Goal: Navigation & Orientation: Find specific page/section

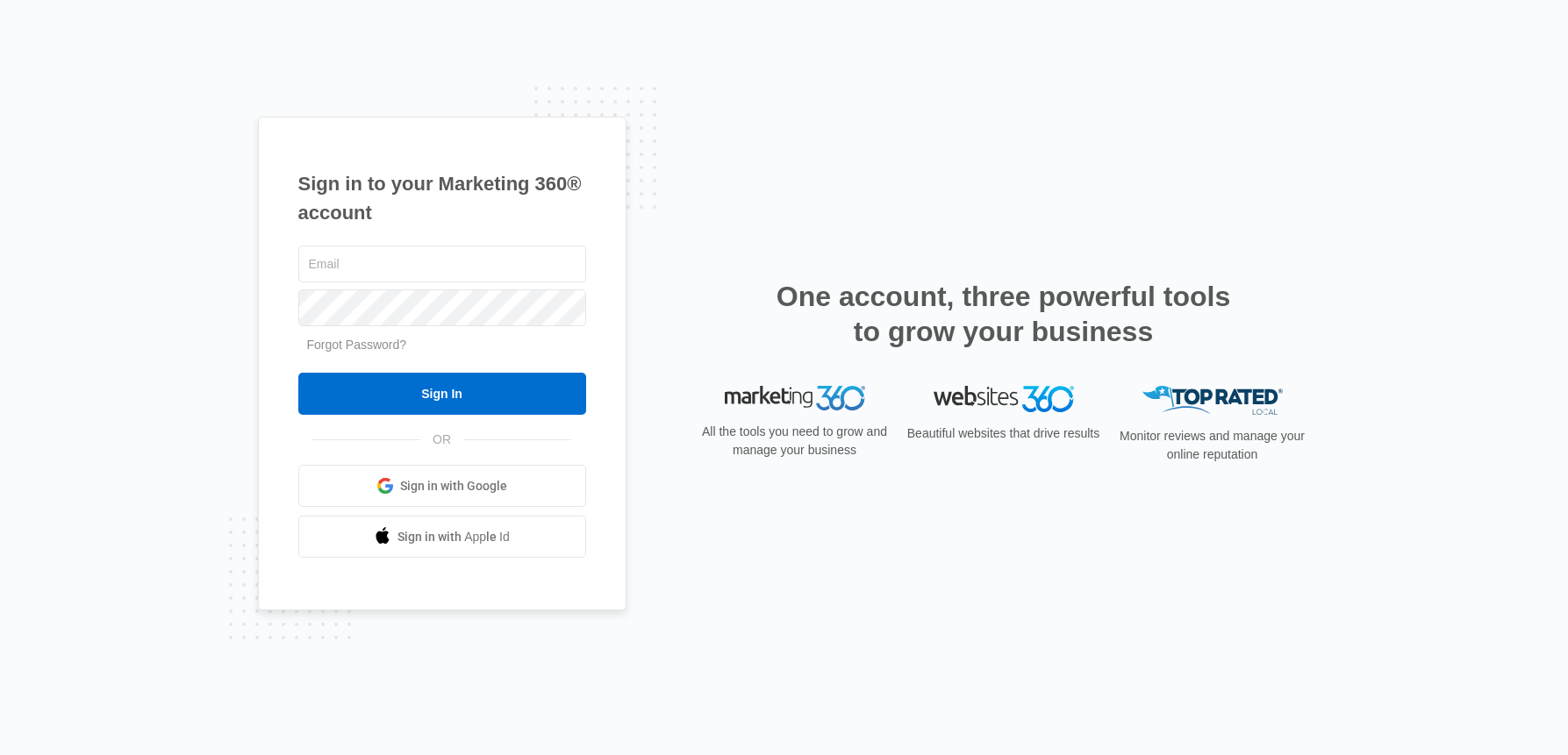
type input "[EMAIL_ADDRESS][DOMAIN_NAME]"
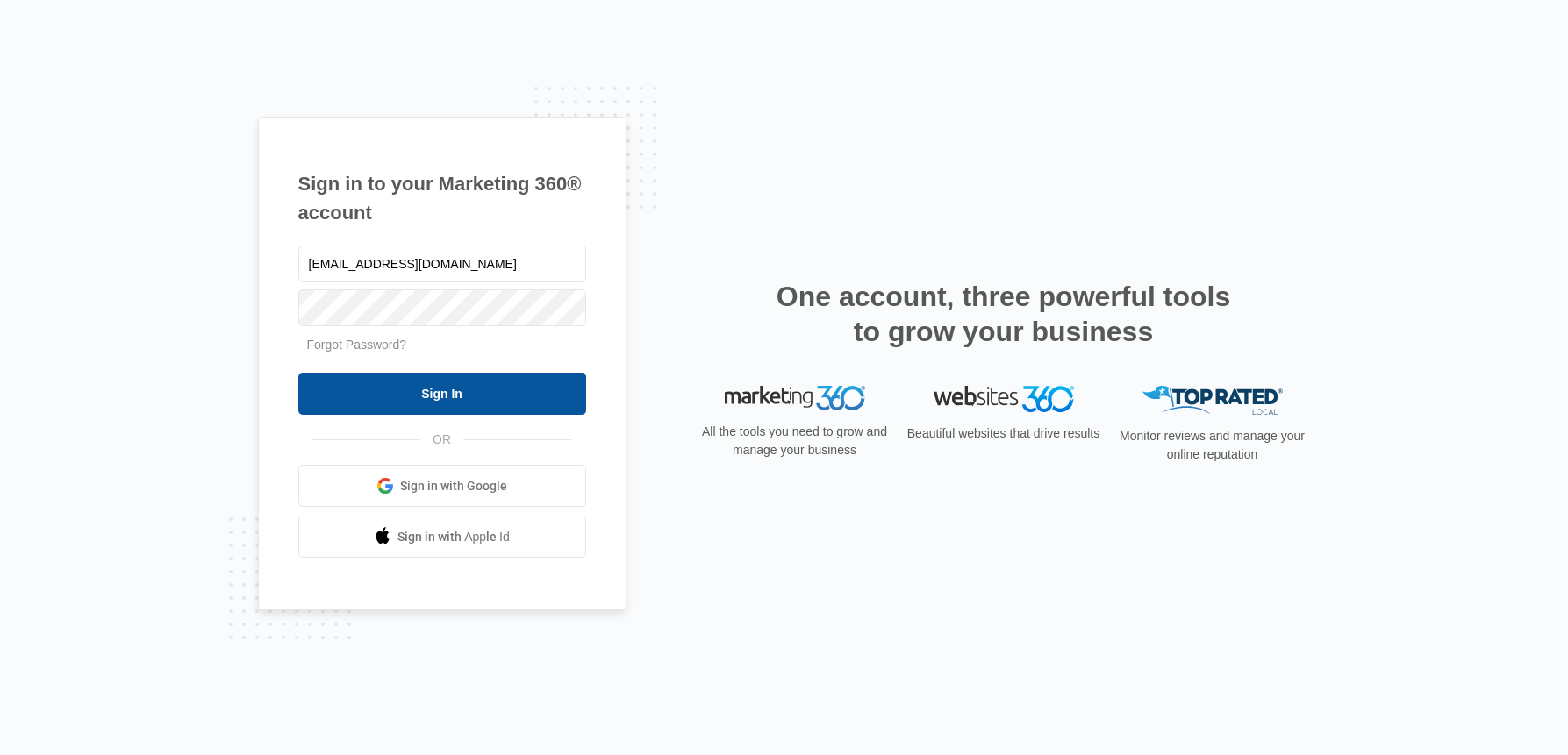
drag, startPoint x: 0, startPoint y: 0, endPoint x: 449, endPoint y: 396, distance: 598.7
click at [449, 396] on input "Sign In" at bounding box center [442, 393] width 288 height 42
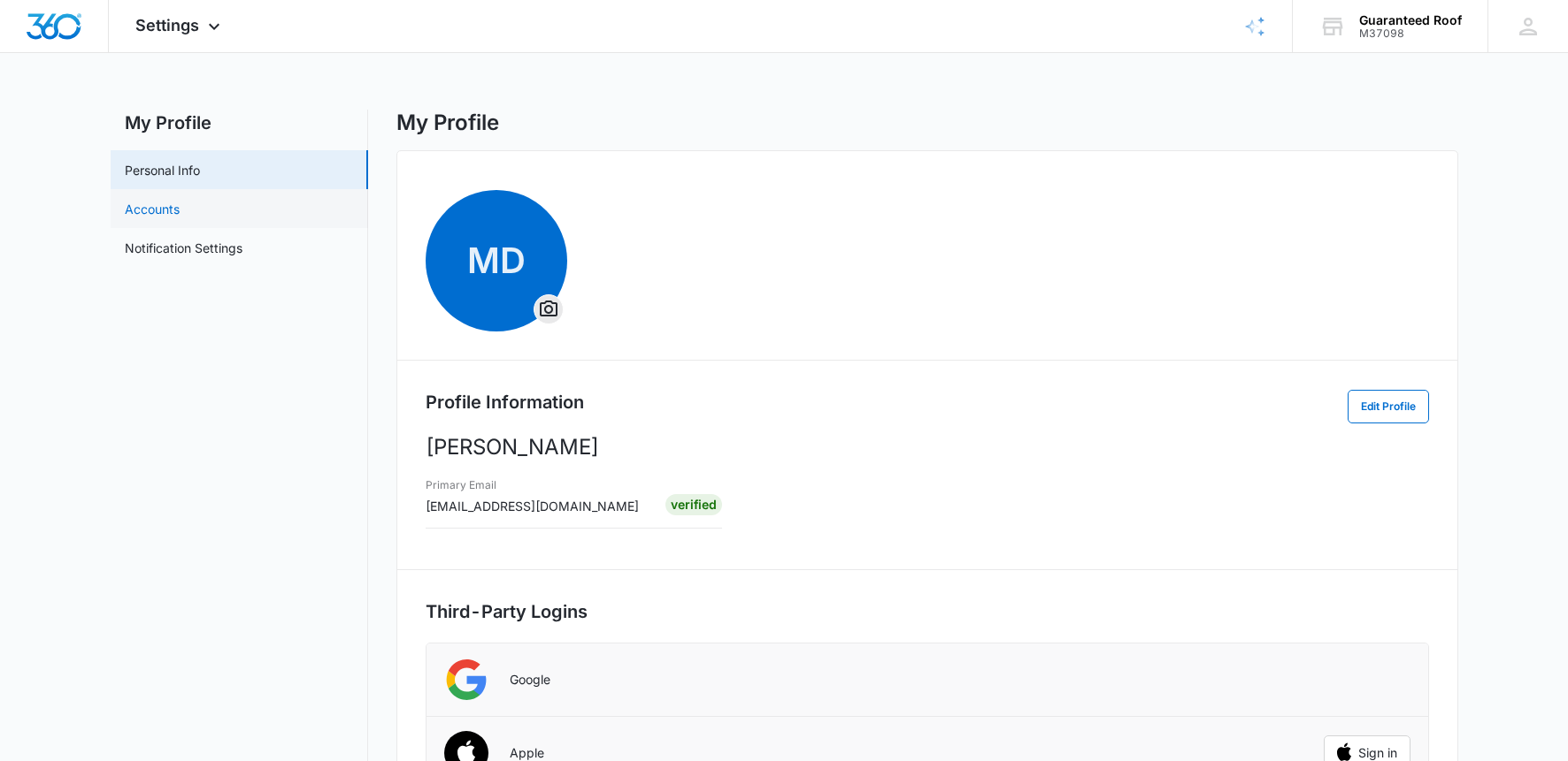
click at [180, 217] on link "Accounts" at bounding box center [152, 209] width 55 height 18
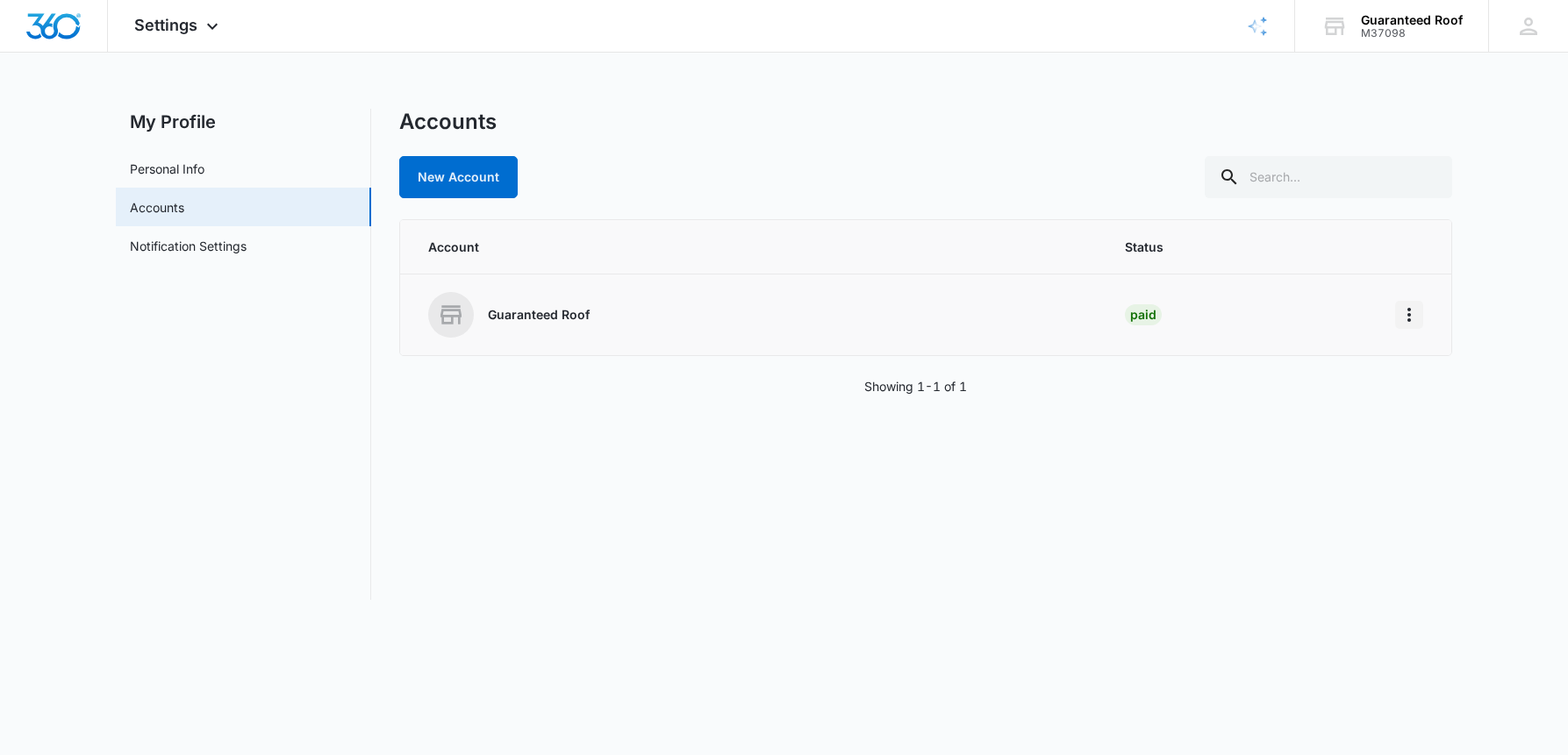
click at [1402, 312] on icon "Home" at bounding box center [1409, 314] width 21 height 21
click at [1427, 348] on div "Go to Dashboard" at bounding box center [1477, 364] width 163 height 57
click at [1405, 313] on icon "Home" at bounding box center [1409, 314] width 21 height 21
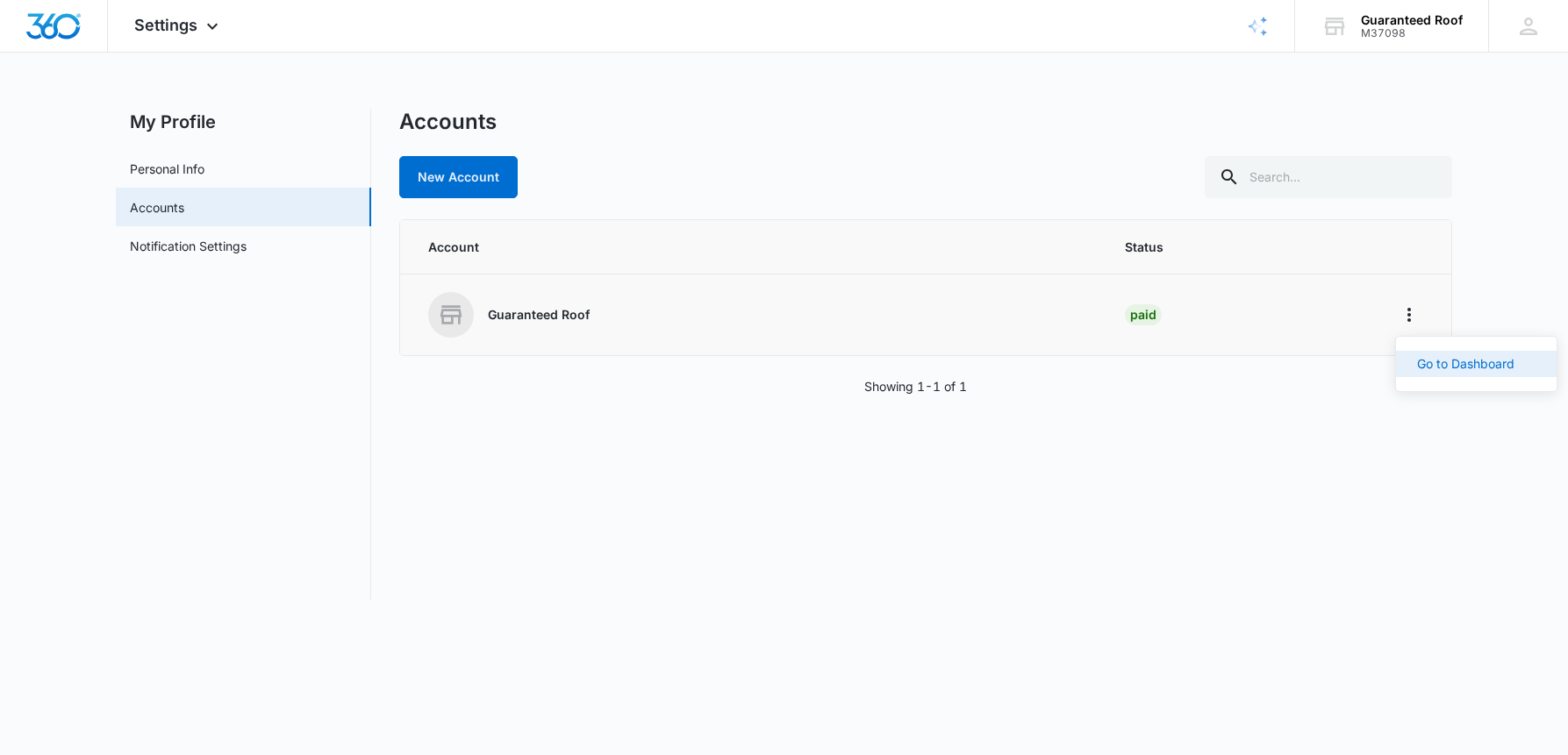
click at [1432, 351] on button "Go to Dashboard" at bounding box center [1477, 363] width 161 height 26
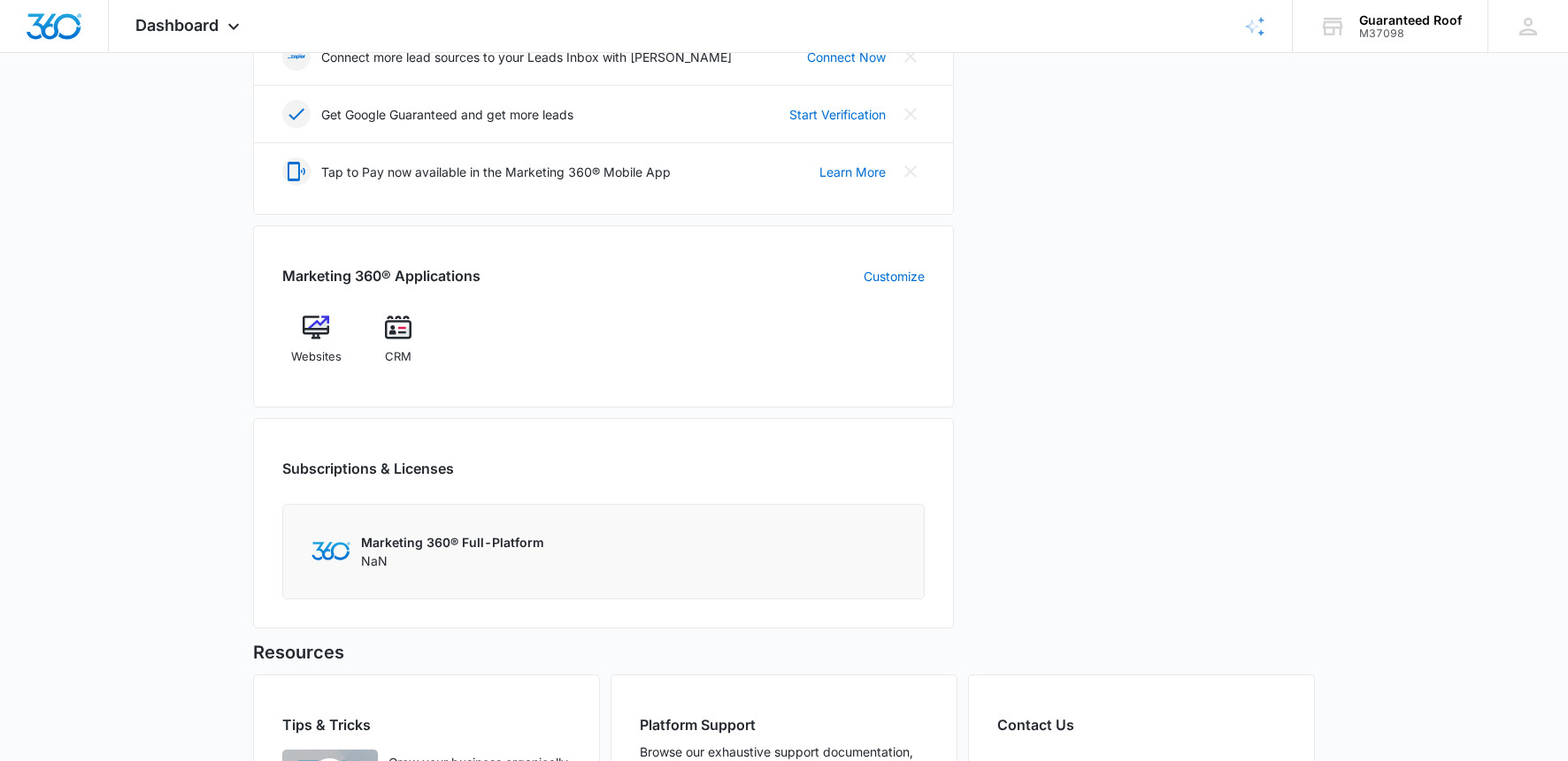
scroll to position [531, 0]
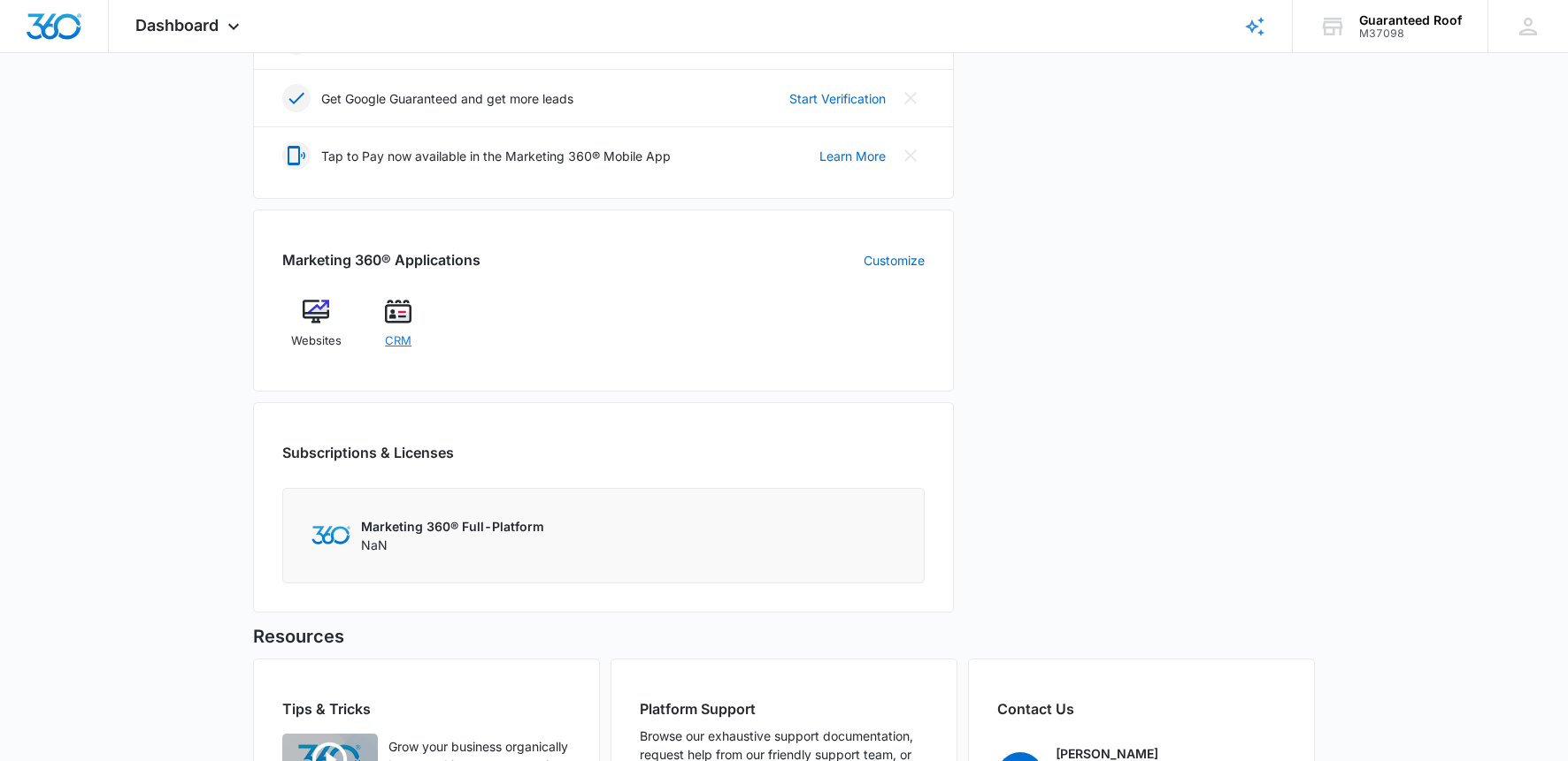
click at [397, 336] on span "CRM" at bounding box center [398, 340] width 27 height 17
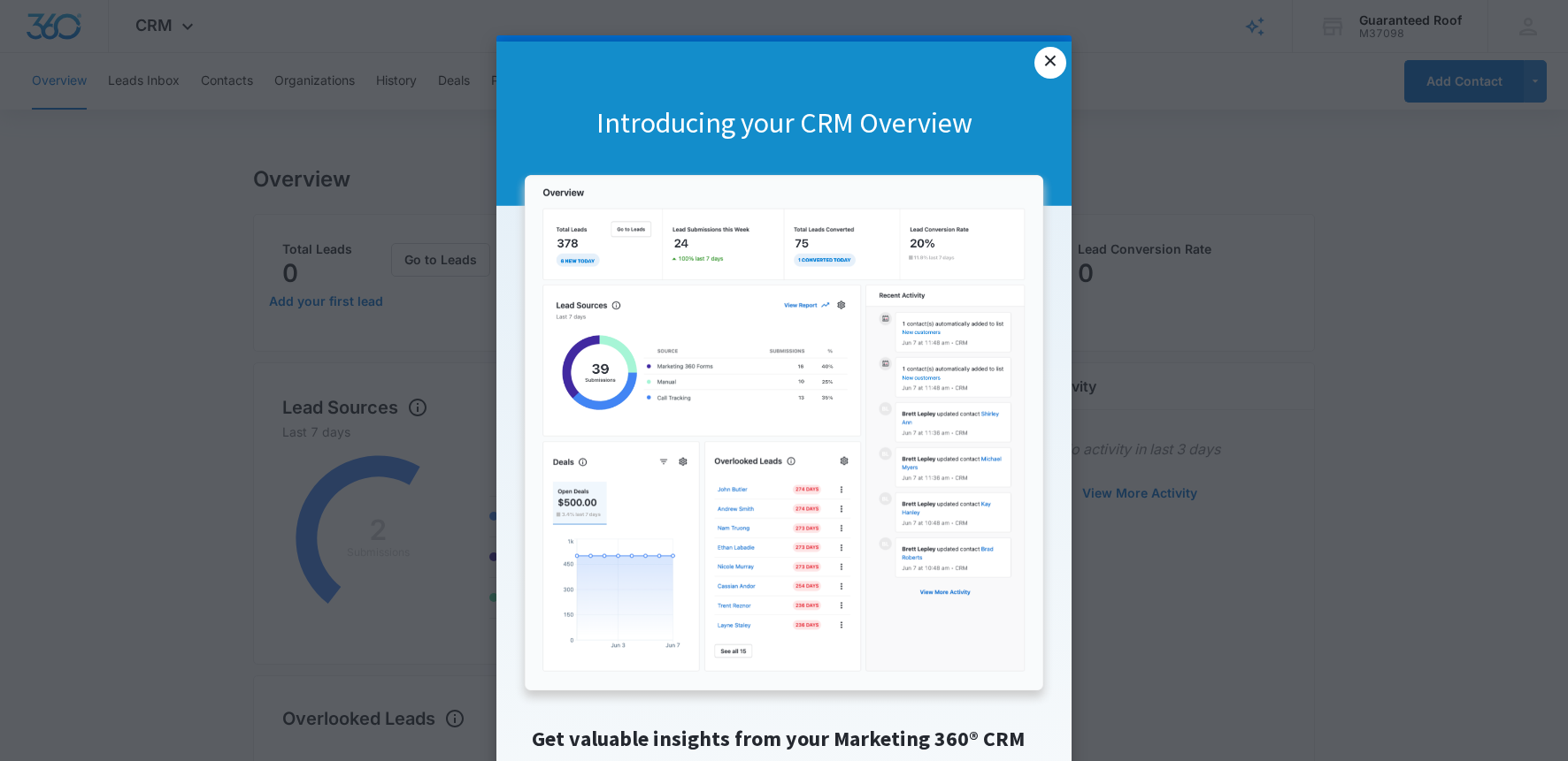
click at [1046, 68] on link "×" at bounding box center [1050, 63] width 32 height 32
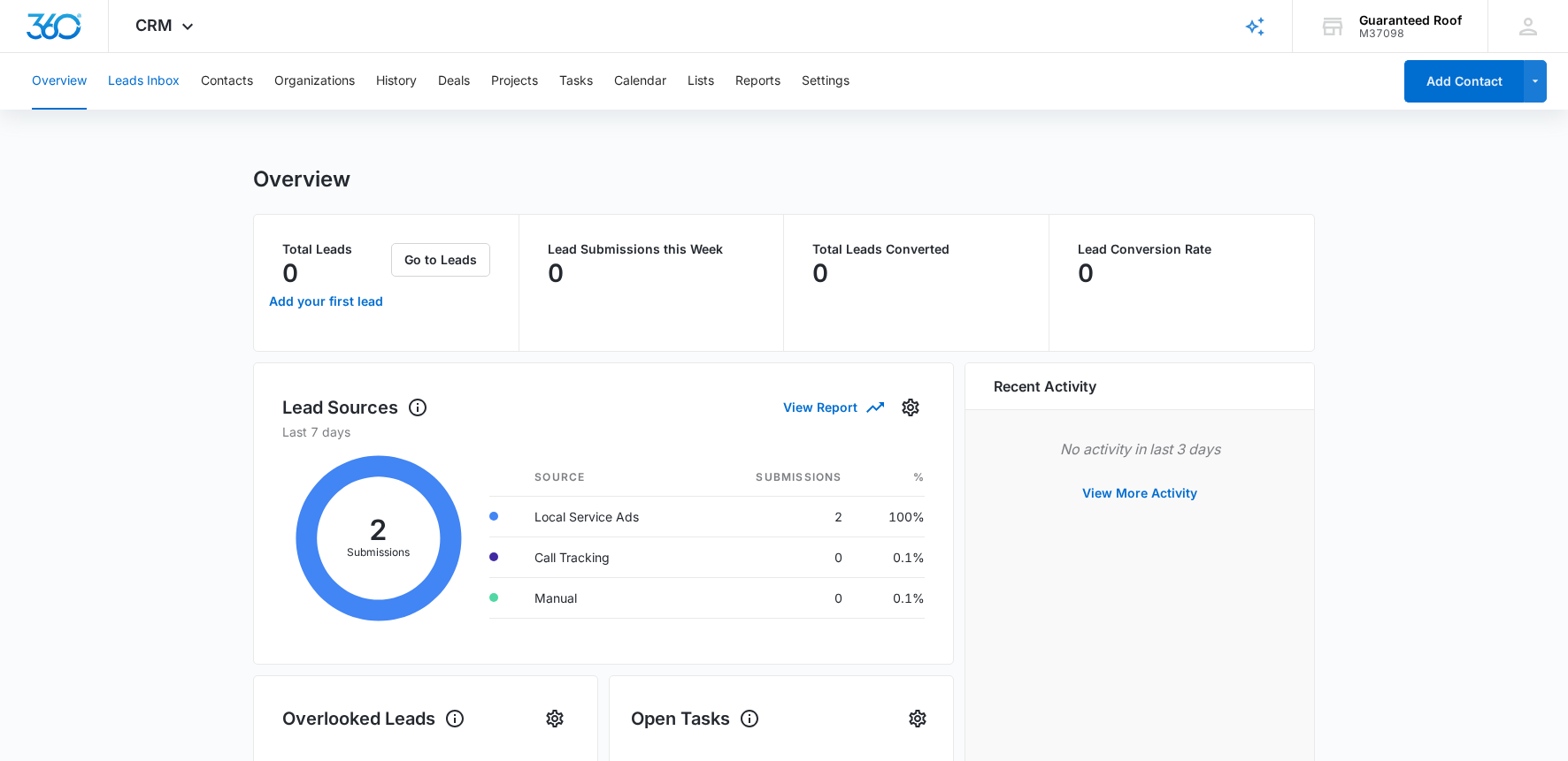
click at [134, 83] on button "Leads Inbox" at bounding box center [144, 82] width 72 height 57
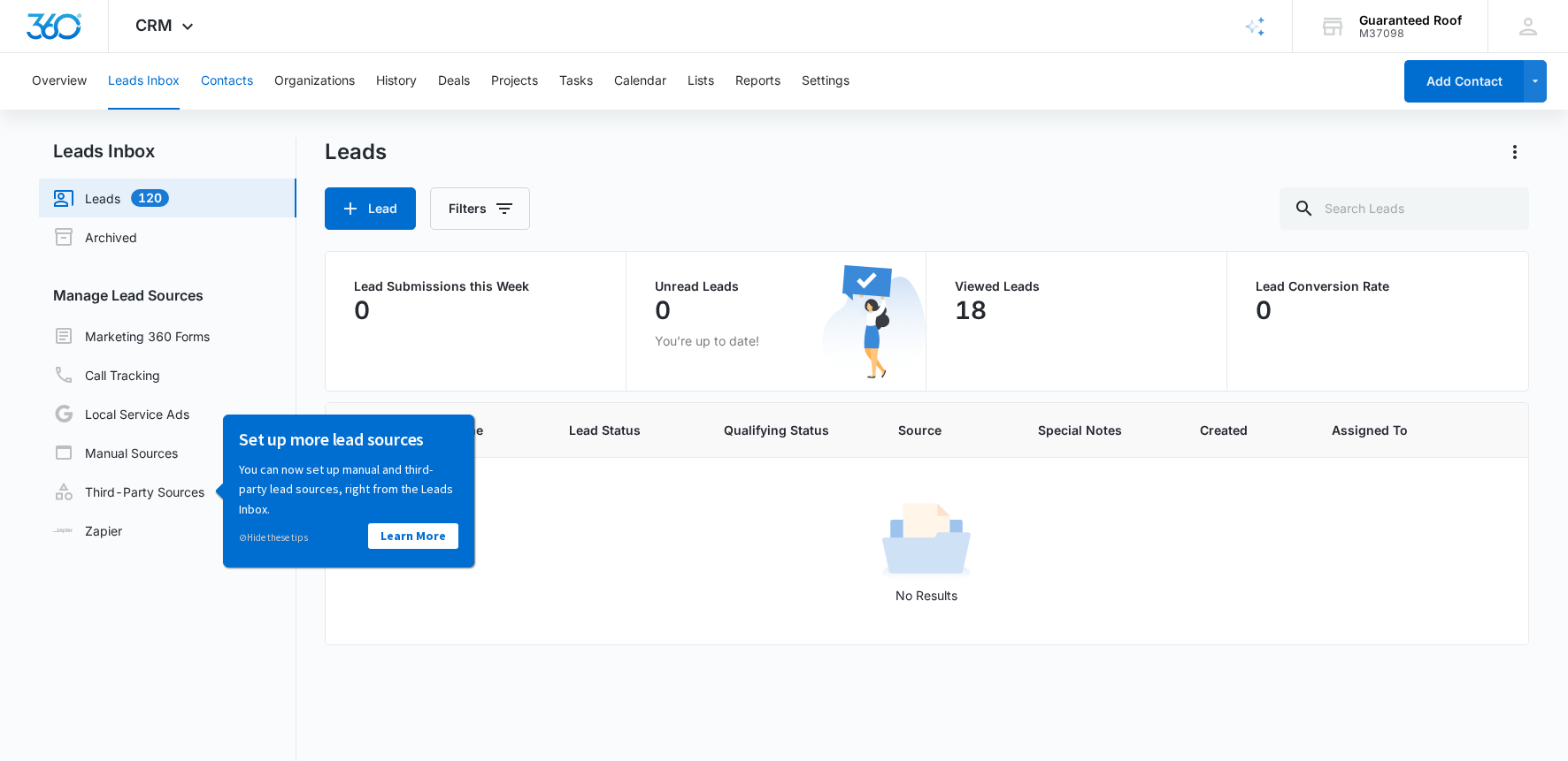
click at [248, 87] on button "Contacts" at bounding box center [226, 82] width 52 height 57
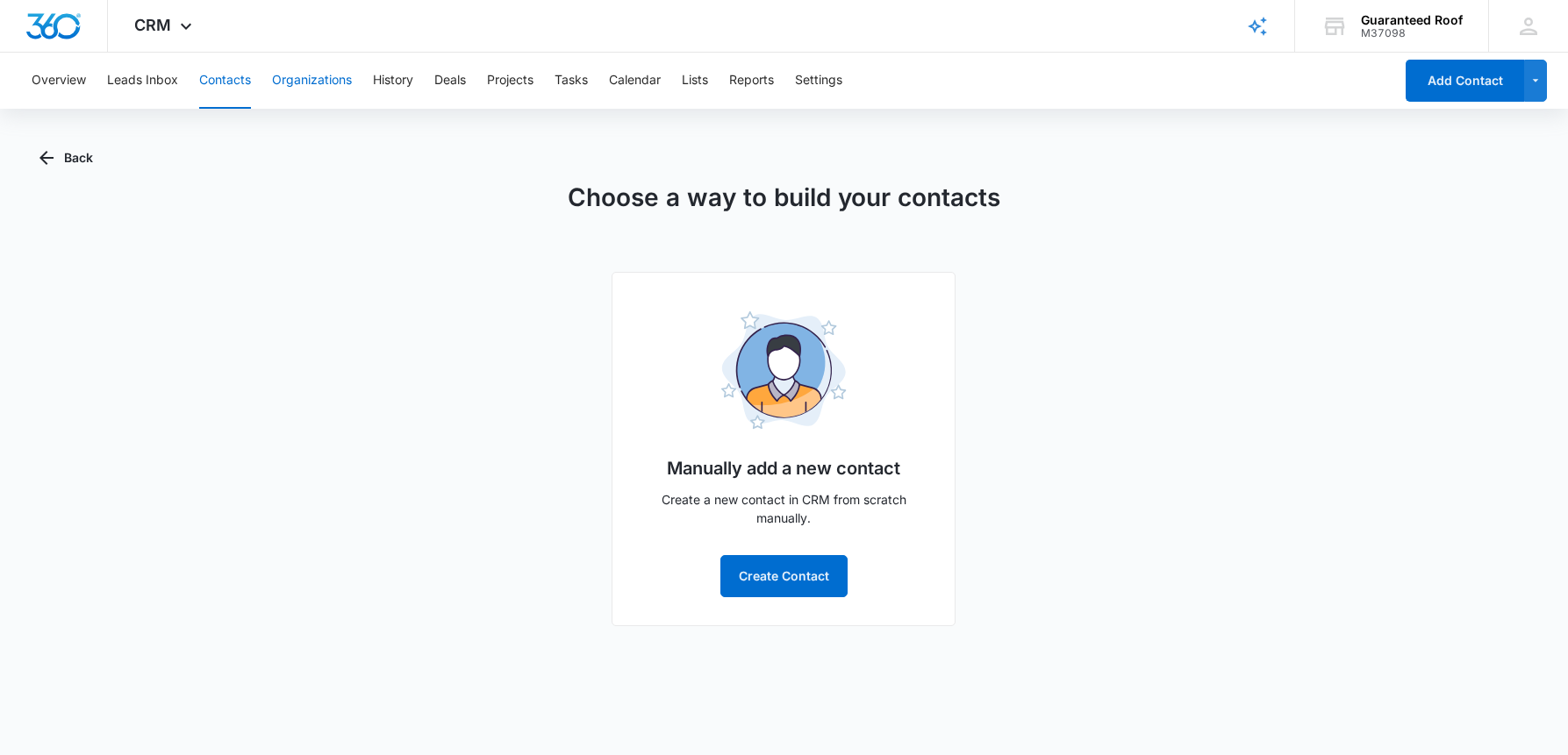
click at [331, 84] on button "Organizations" at bounding box center [311, 81] width 79 height 57
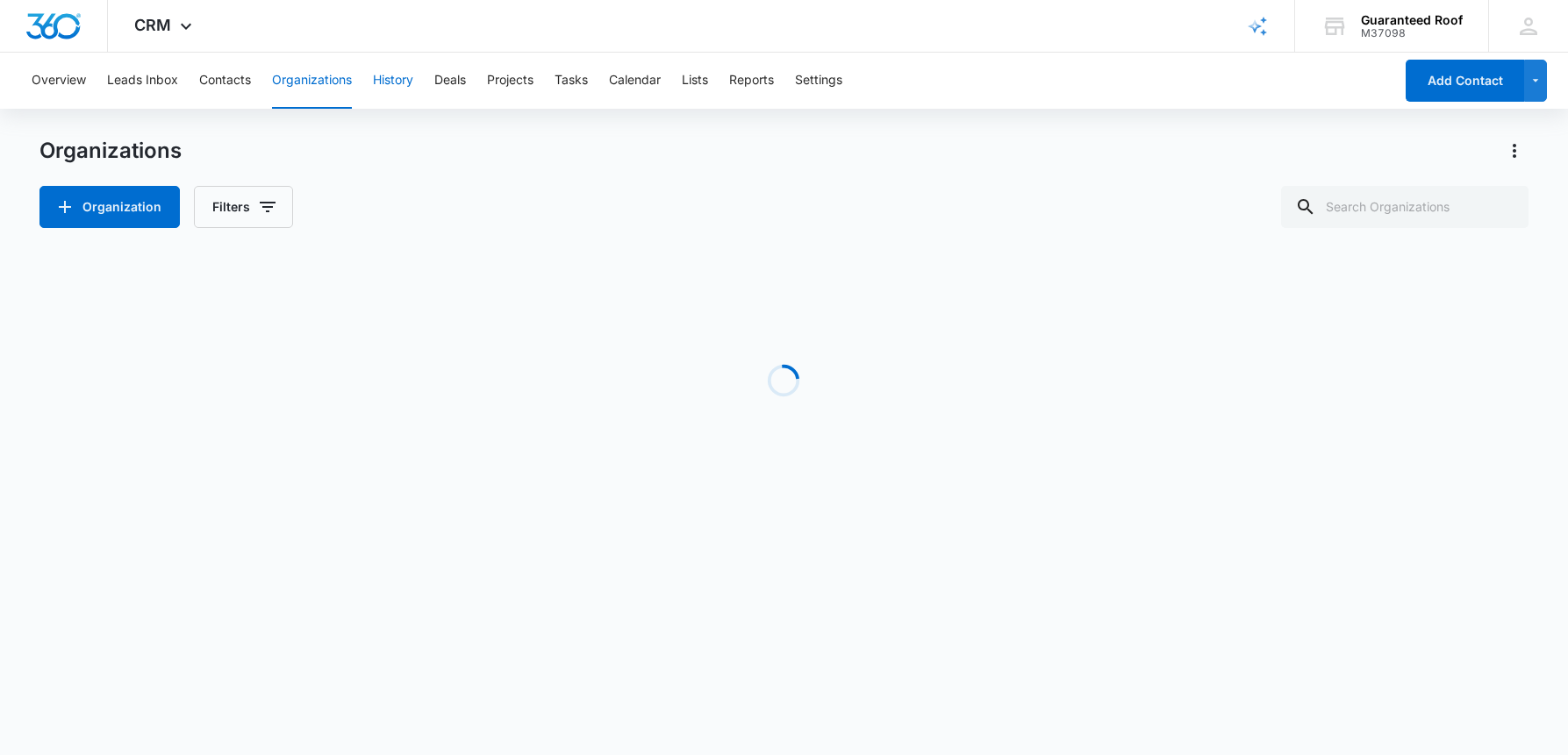
click at [384, 81] on button "History" at bounding box center [393, 81] width 40 height 57
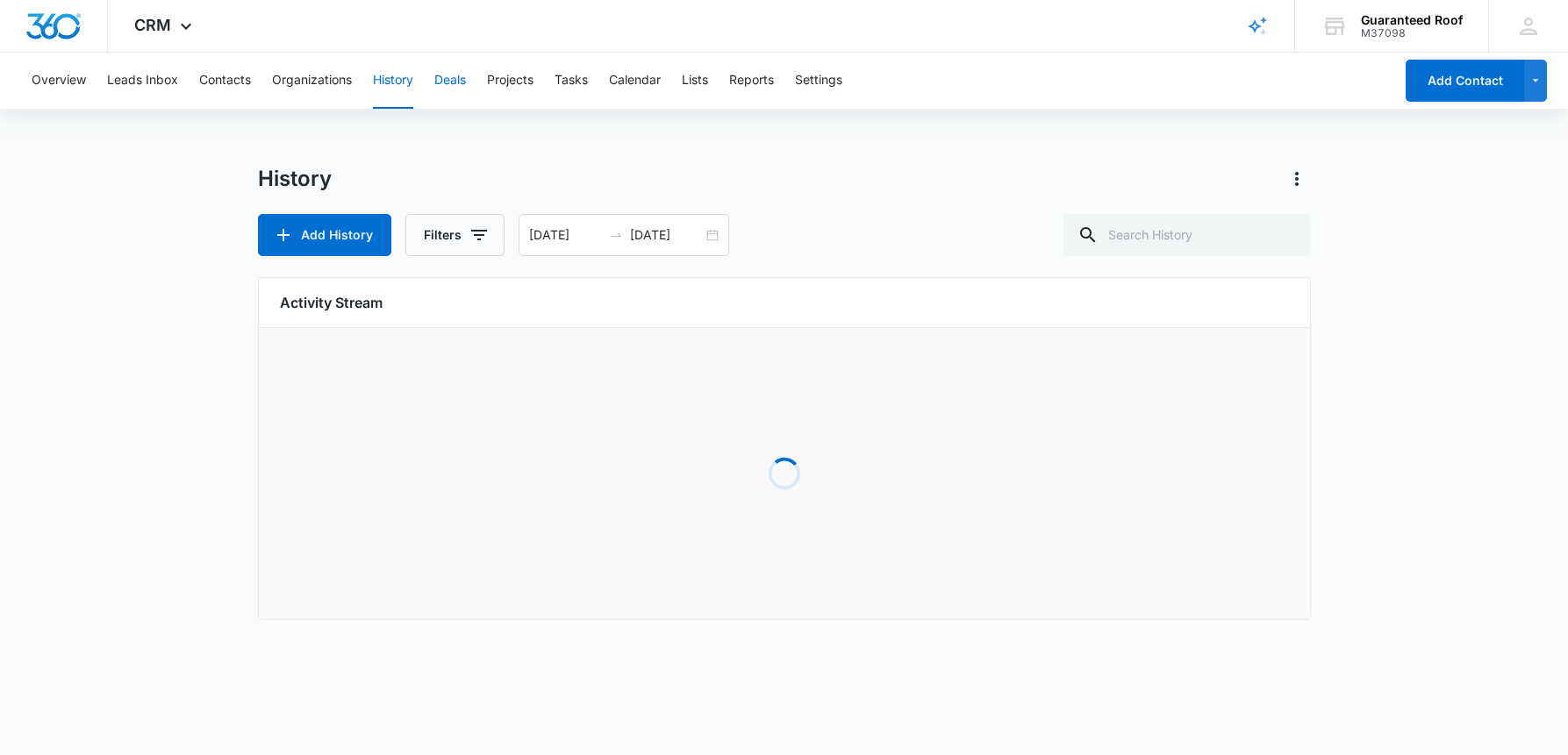
click at [446, 78] on button "Deals" at bounding box center [450, 81] width 32 height 57
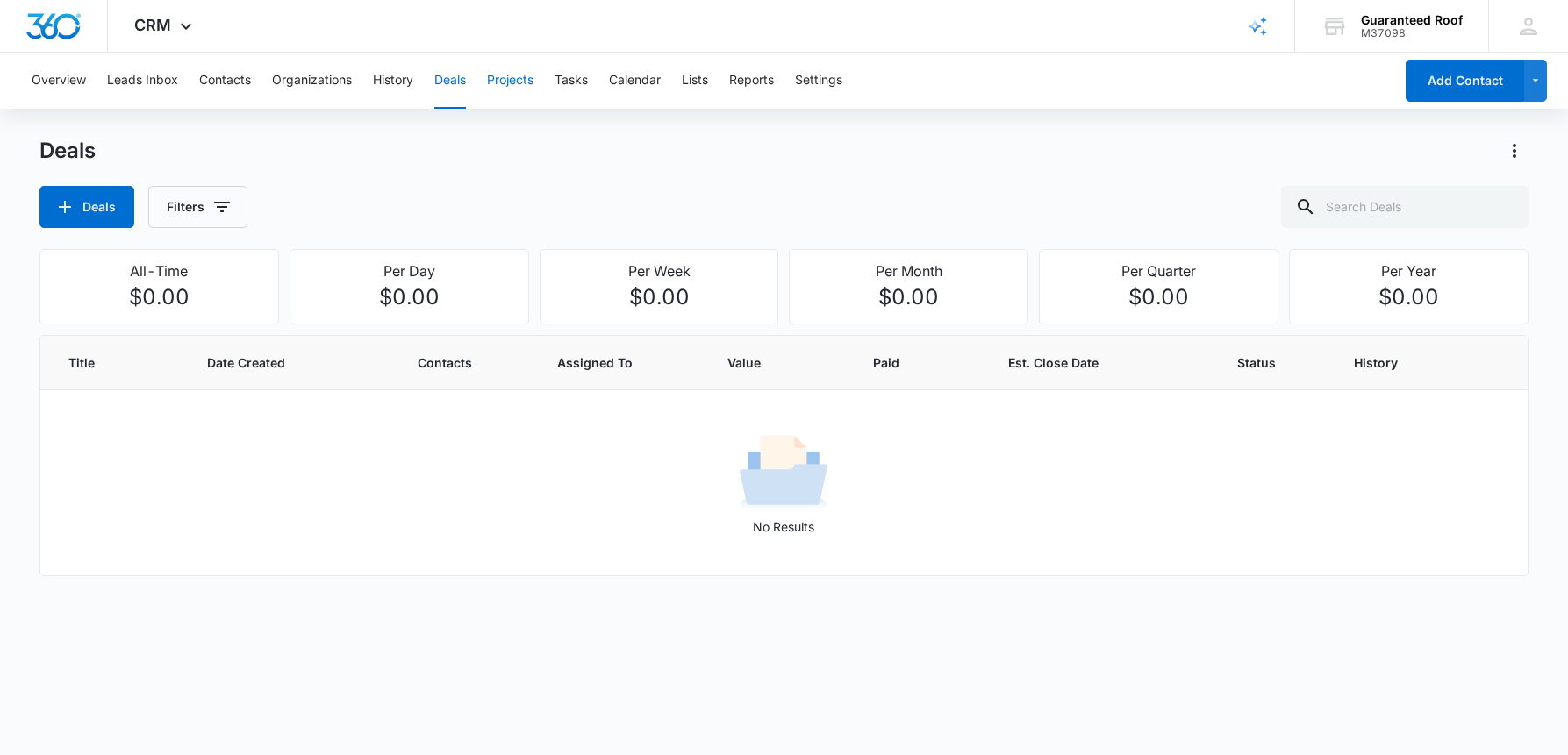
click at [527, 84] on button "Projects" at bounding box center [510, 81] width 47 height 57
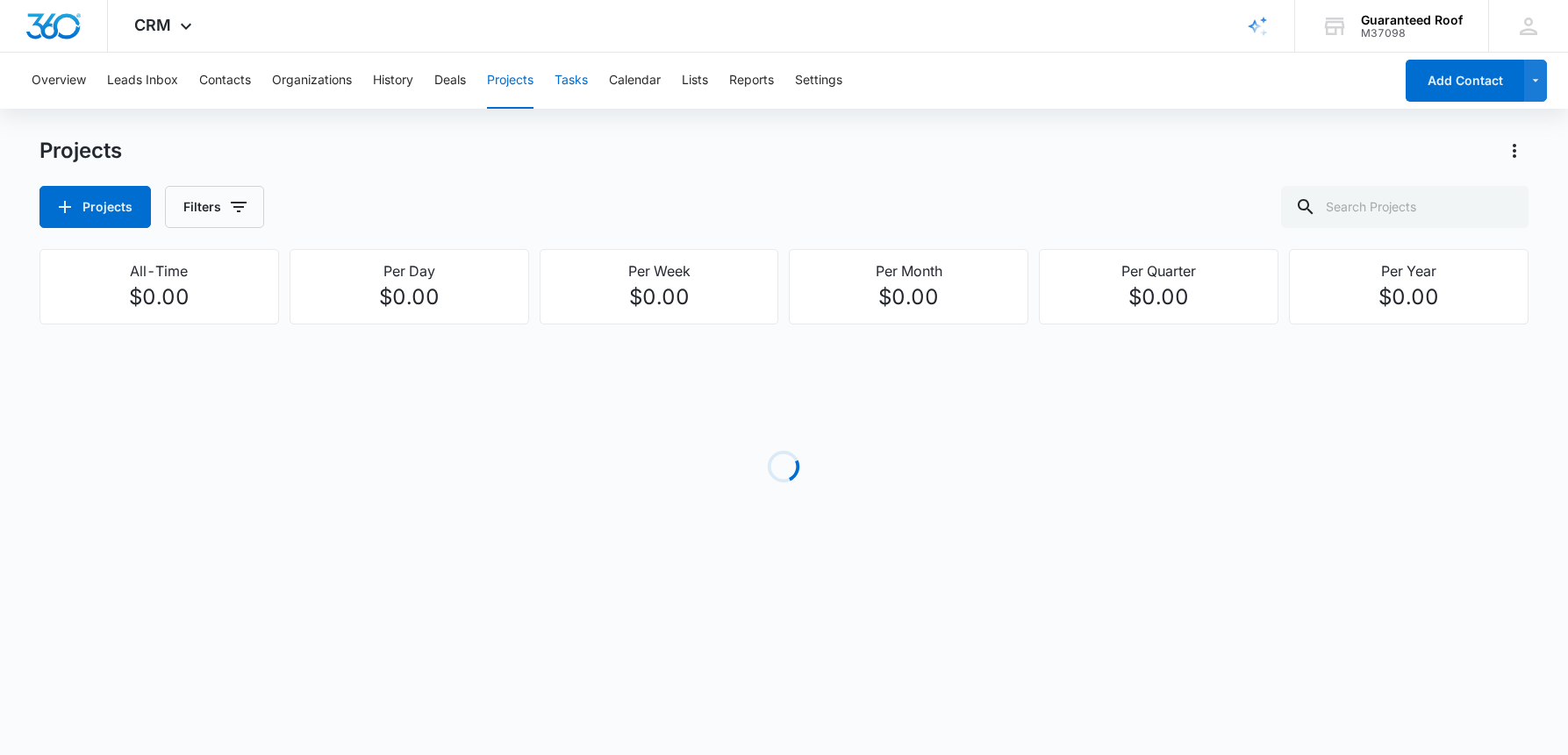
click at [583, 78] on button "Tasks" at bounding box center [571, 81] width 34 height 57
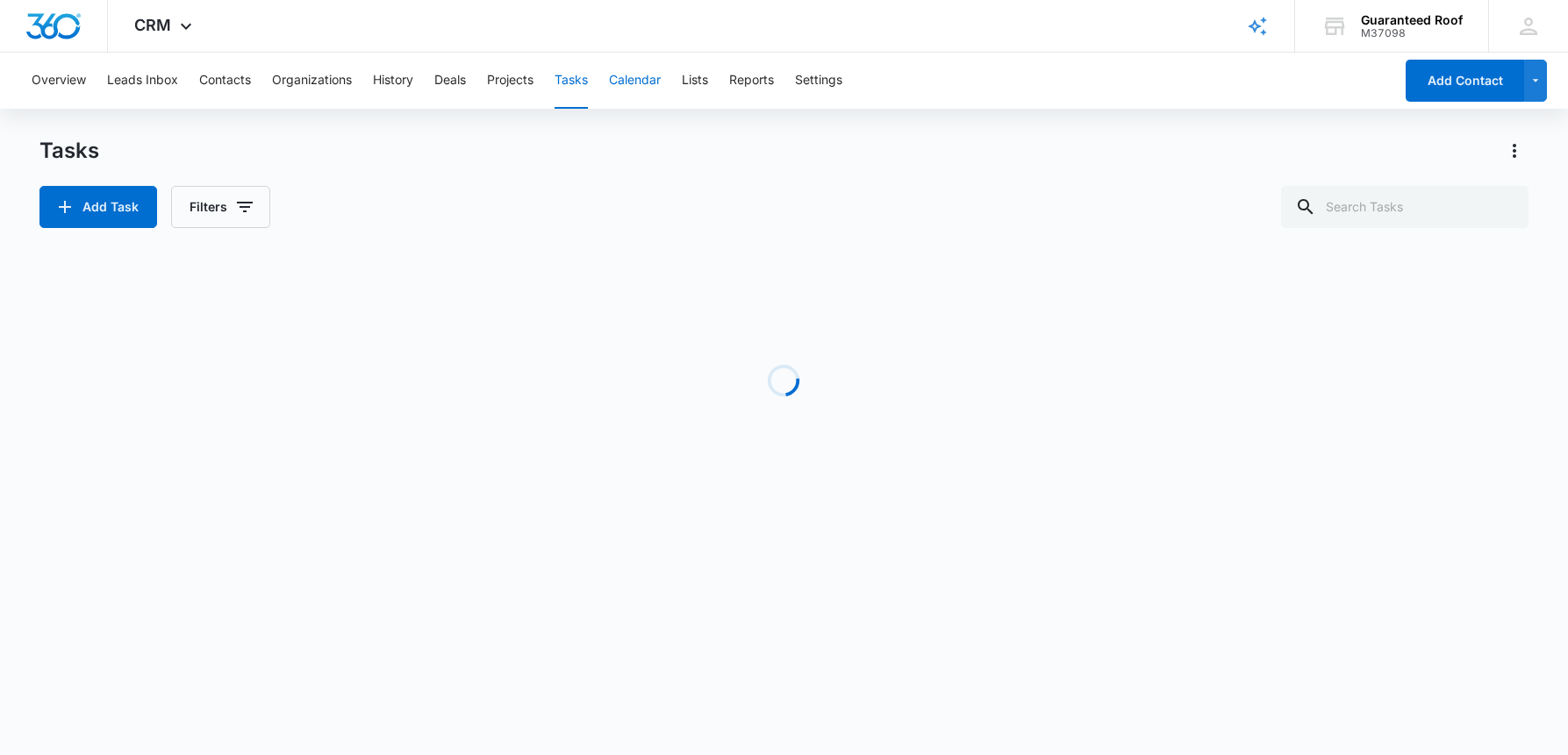
click at [632, 76] on button "Calendar" at bounding box center [635, 81] width 52 height 57
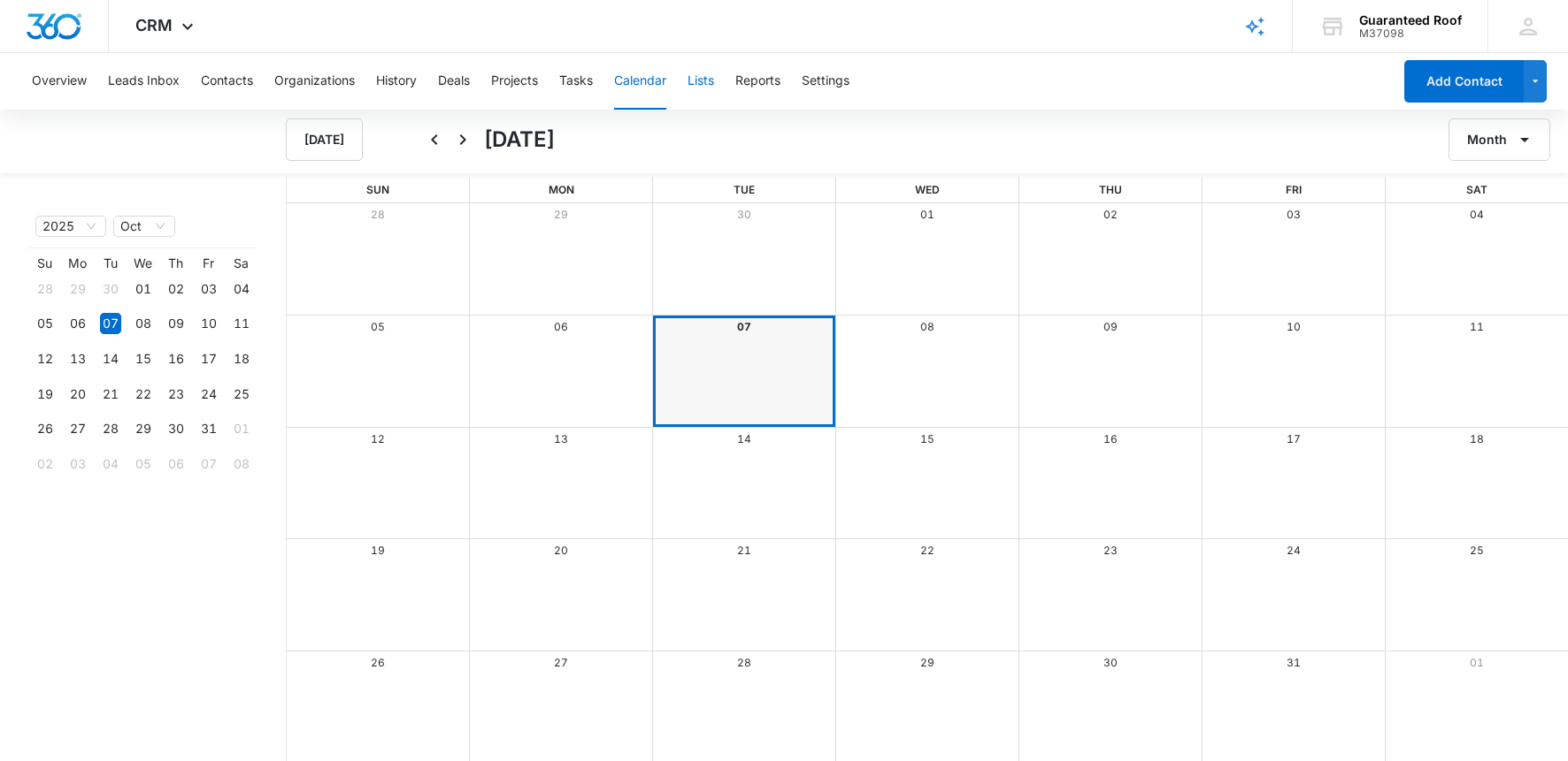
click at [694, 76] on button "Lists" at bounding box center [701, 82] width 27 height 57
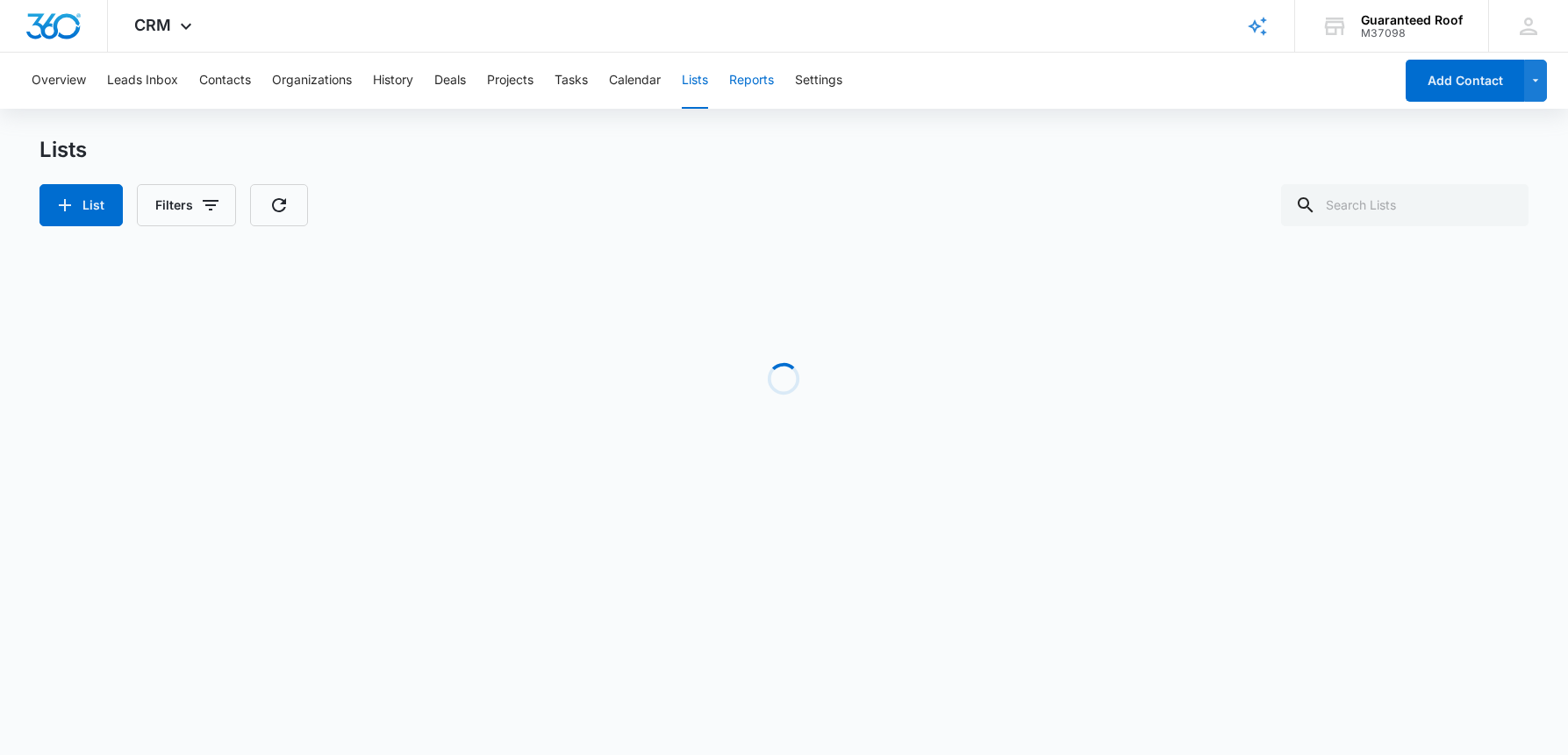
click at [753, 77] on button "Reports" at bounding box center [752, 81] width 45 height 57
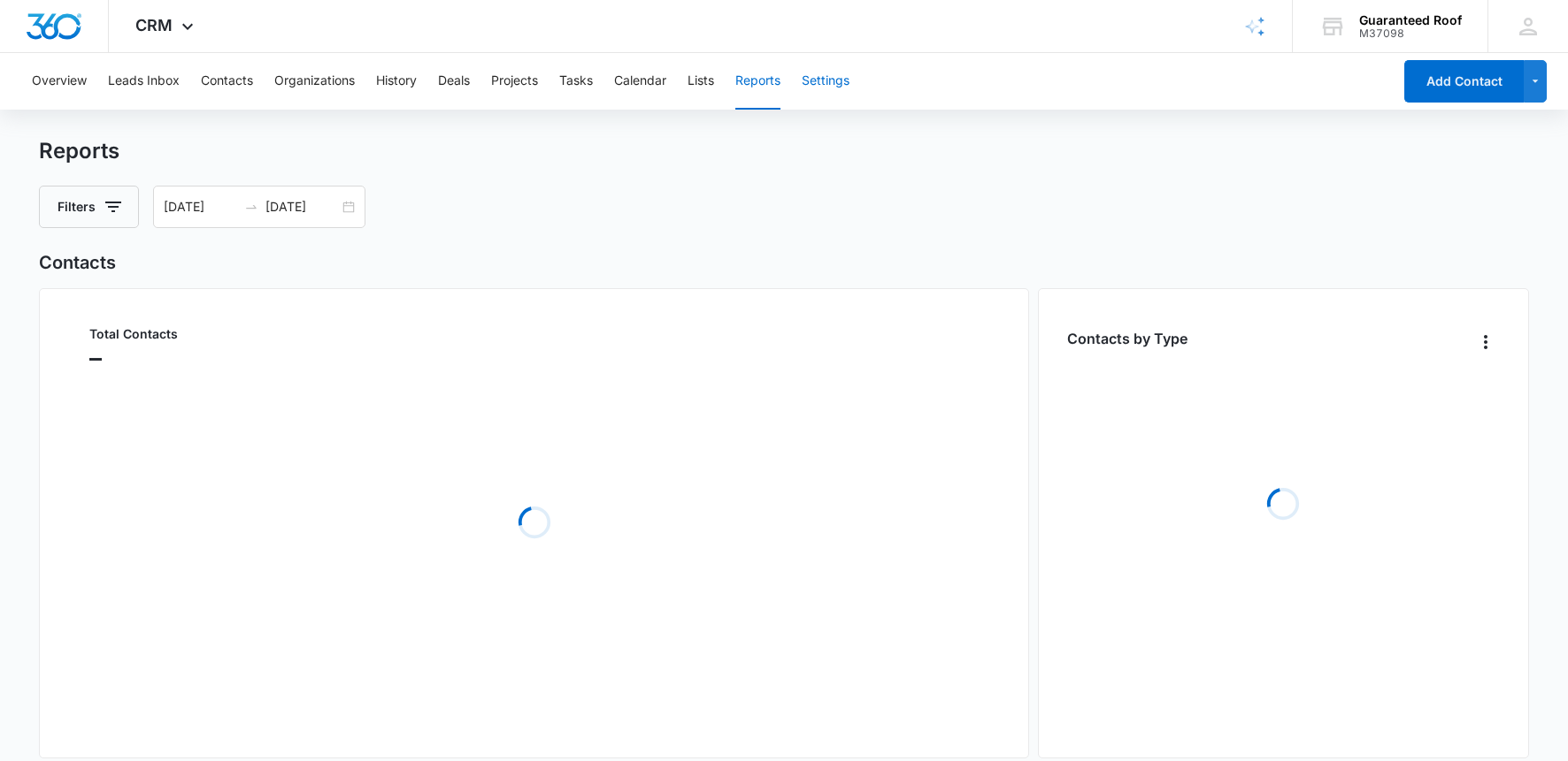
click at [830, 79] on button "Settings" at bounding box center [826, 82] width 48 height 57
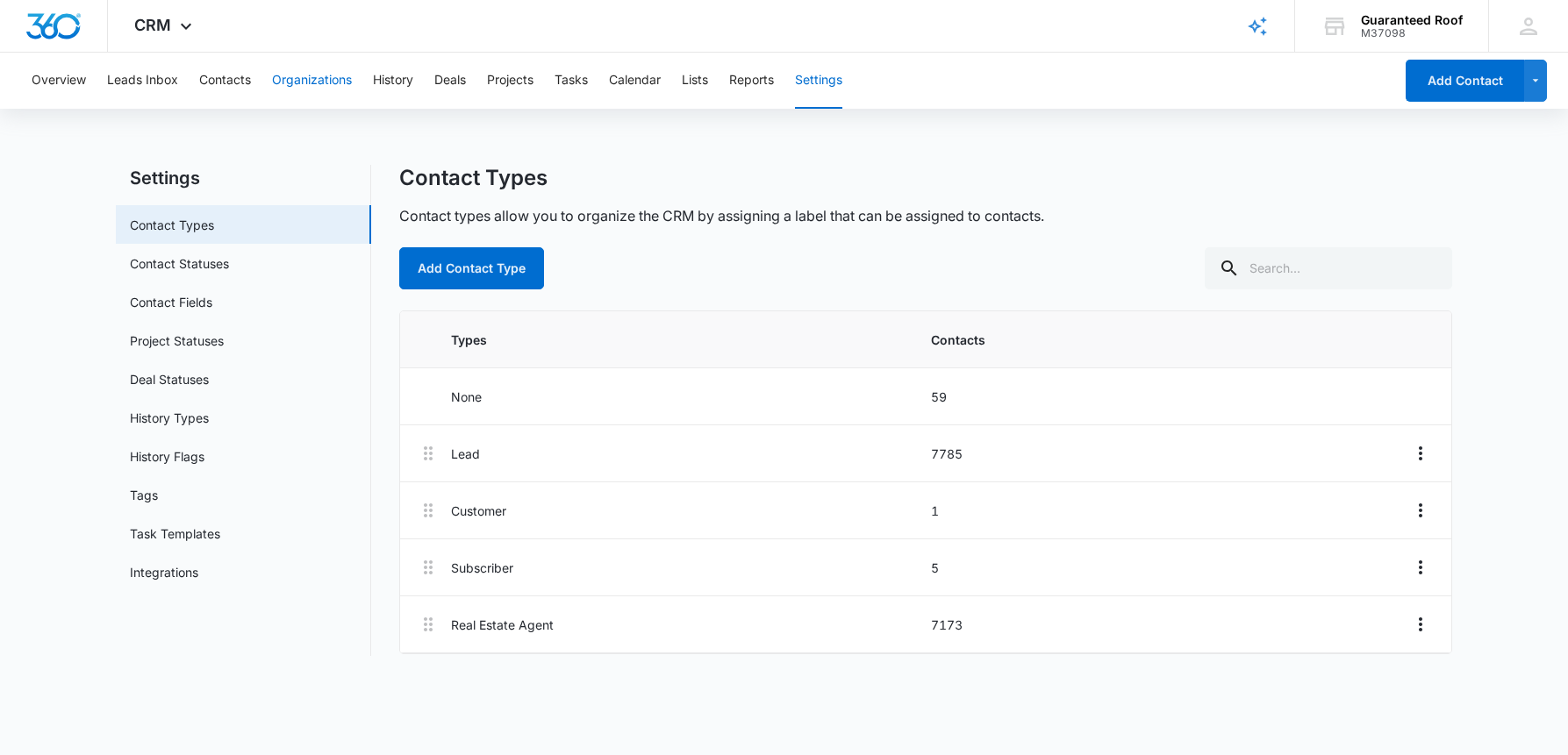
click at [320, 86] on button "Organizations" at bounding box center [311, 81] width 79 height 57
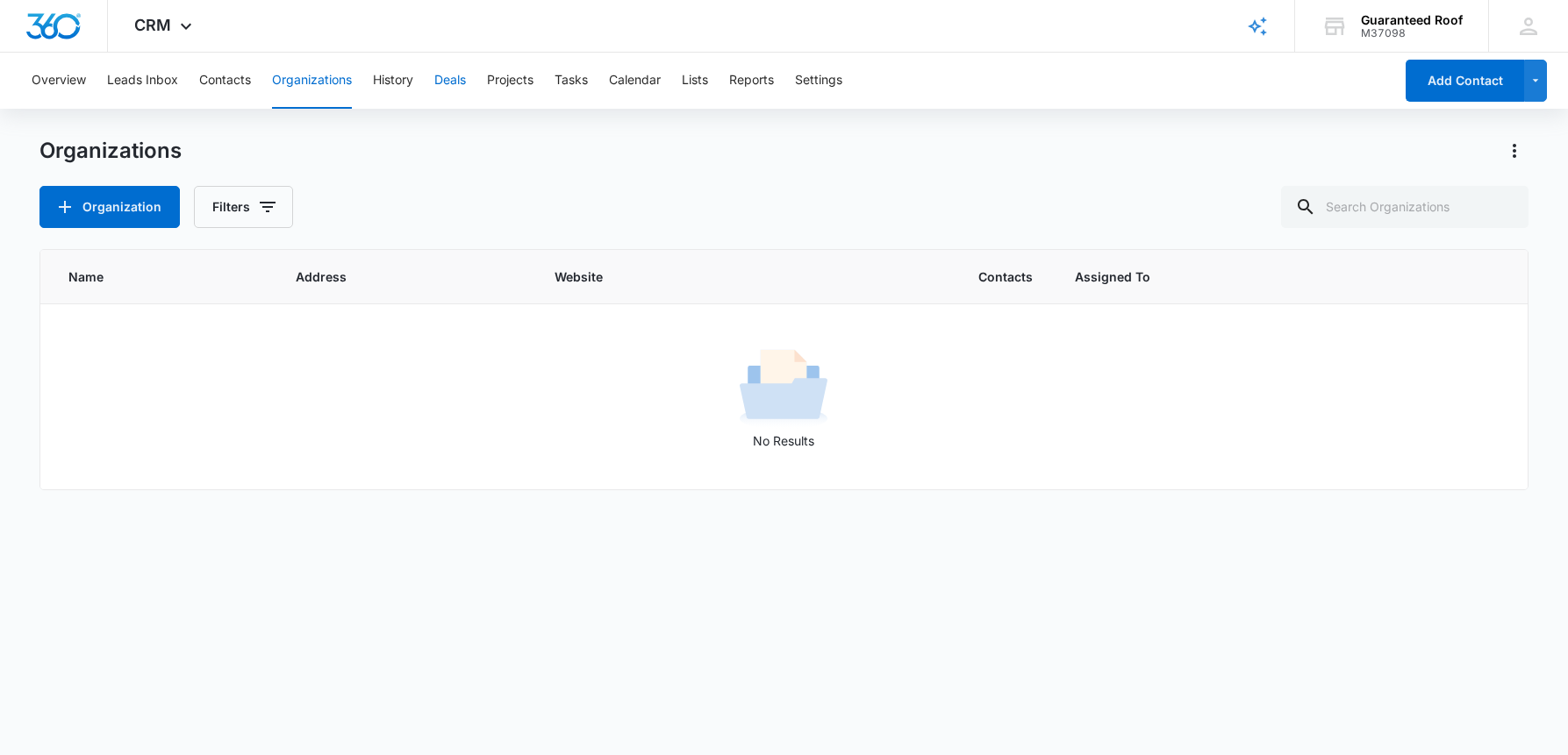
click at [445, 76] on button "Deals" at bounding box center [450, 81] width 32 height 57
